Goal: Find specific page/section: Find specific page/section

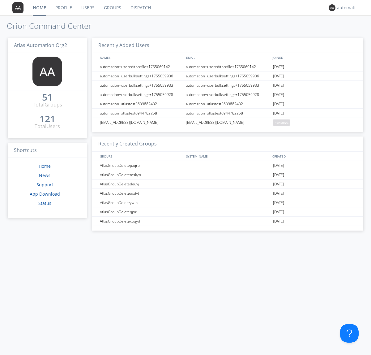
click at [140, 8] on link "Dispatch" at bounding box center [141, 7] width 30 height 15
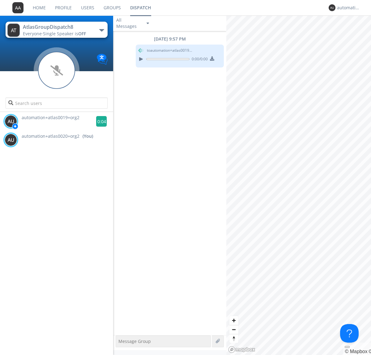
click at [99, 121] on g at bounding box center [101, 121] width 11 height 11
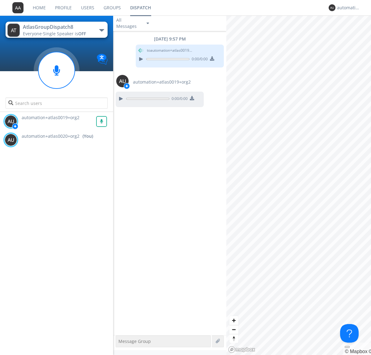
click at [133, 23] on div "All Messages" at bounding box center [128, 23] width 31 height 14
click at [133, 46] on div "Direct Only" at bounding box center [133, 46] width 40 height 11
click at [133, 23] on div "All Messages" at bounding box center [128, 23] width 31 height 14
click at [133, 57] on div "Group Only" at bounding box center [133, 57] width 40 height 11
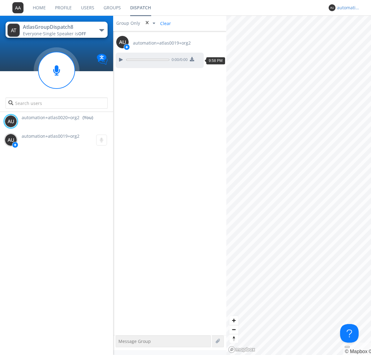
click at [347, 8] on div "automation+atlas0020+org2" at bounding box center [348, 8] width 23 height 6
